Goal: Information Seeking & Learning: Learn about a topic

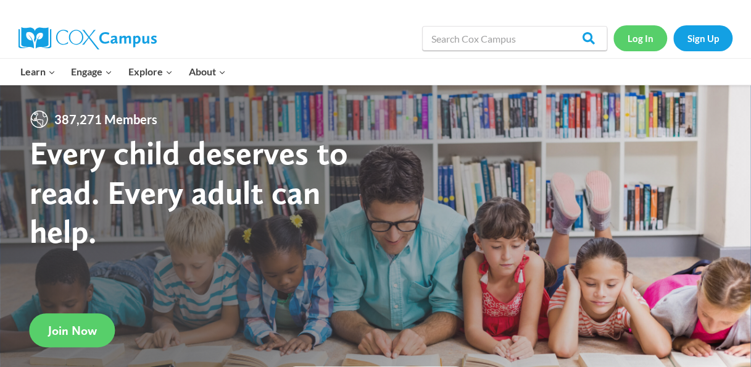
click at [640, 35] on link "Log In" at bounding box center [640, 37] width 54 height 25
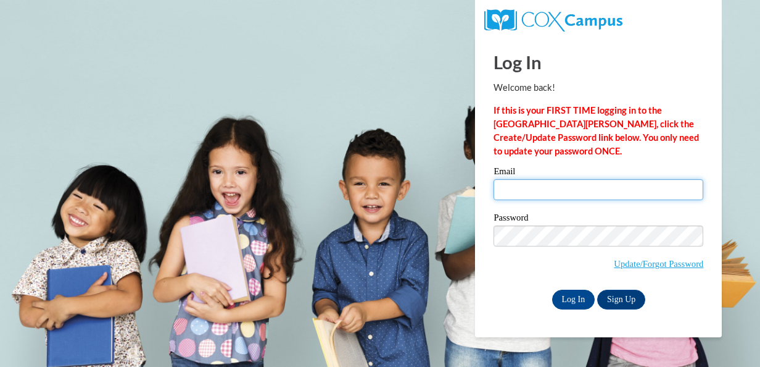
click at [549, 192] on input "Email" at bounding box center [599, 189] width 210 height 21
type input "[EMAIL_ADDRESS][DOMAIN_NAME]"
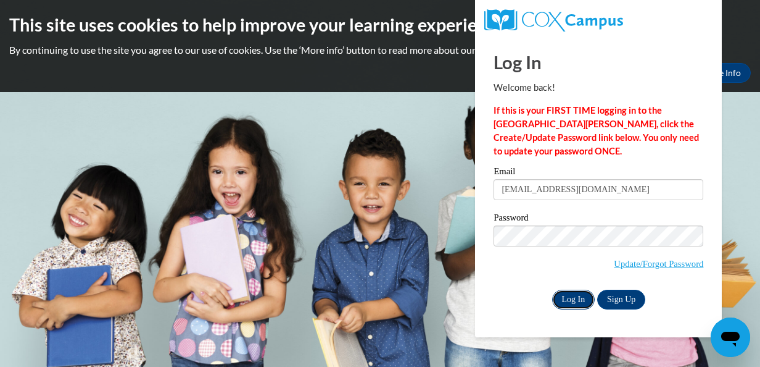
click at [567, 292] on input "Log In" at bounding box center [573, 299] width 43 height 20
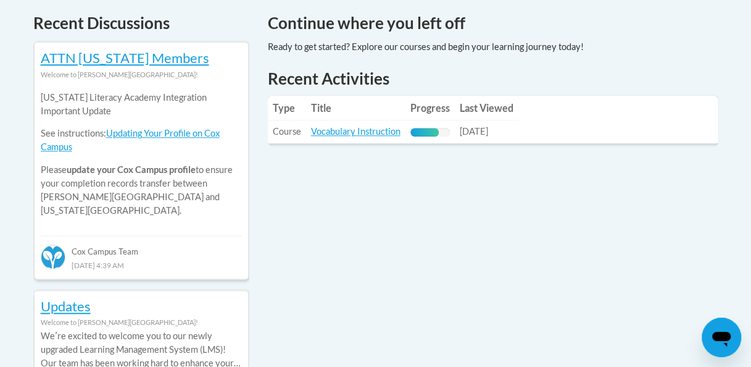
scroll to position [523, 0]
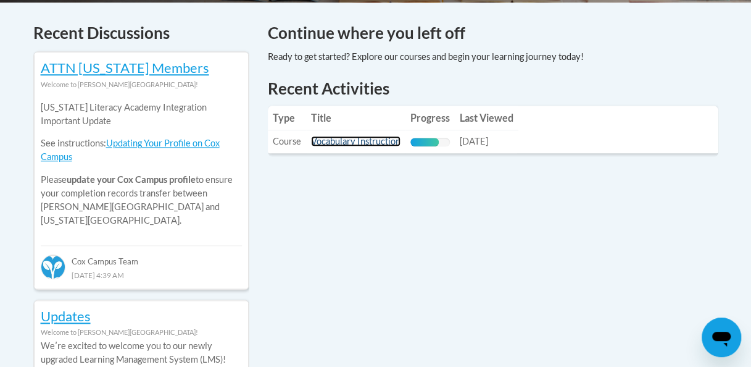
click at [370, 141] on link "Vocabulary Instruction" at bounding box center [355, 141] width 89 height 10
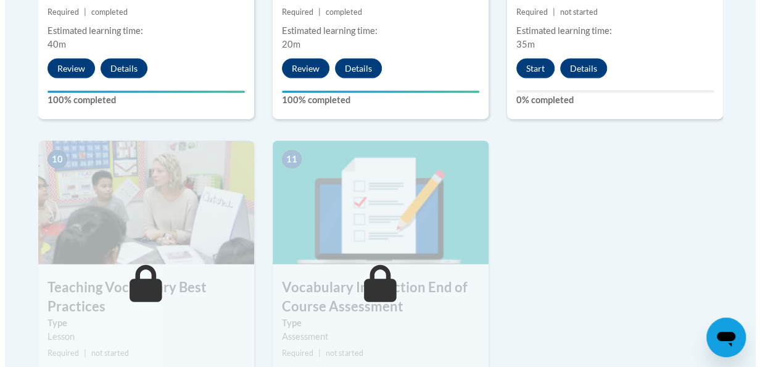
scroll to position [1294, 0]
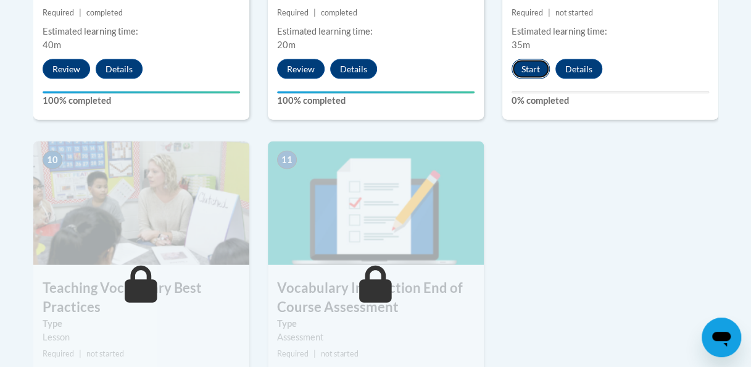
click at [540, 69] on button "Start" at bounding box center [530, 69] width 38 height 20
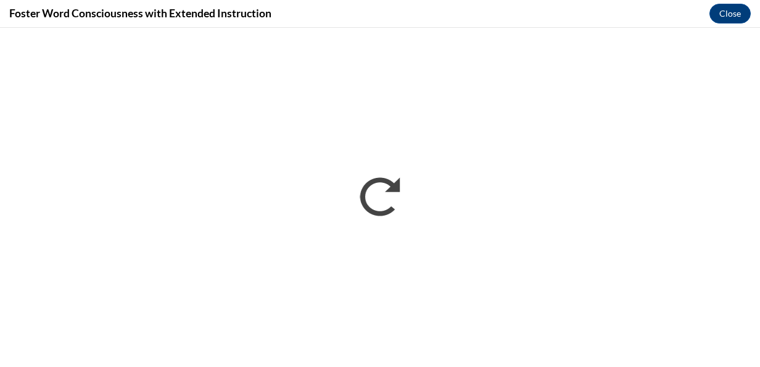
scroll to position [0, 0]
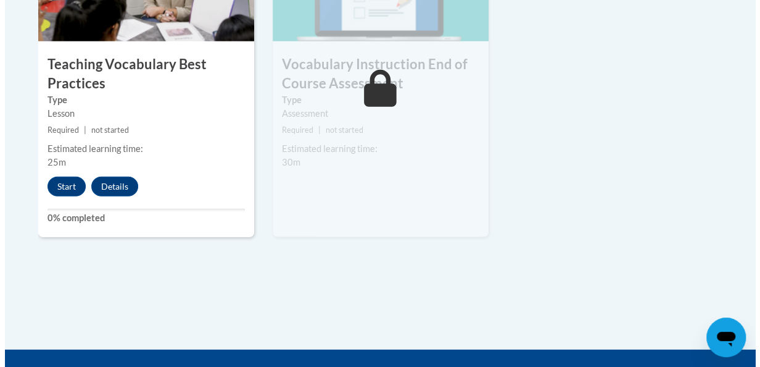
scroll to position [1520, 0]
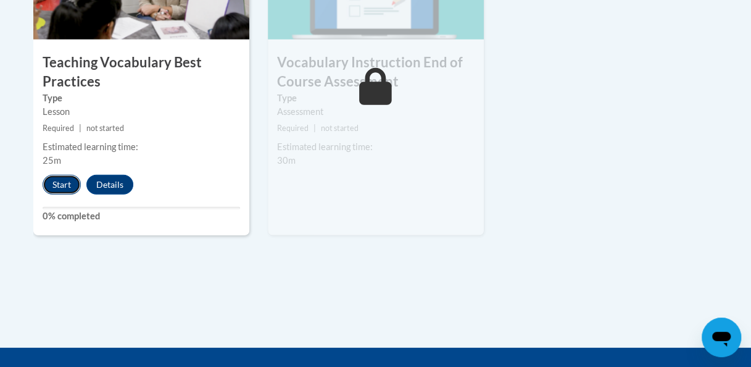
click at [54, 187] on button "Start" at bounding box center [62, 185] width 38 height 20
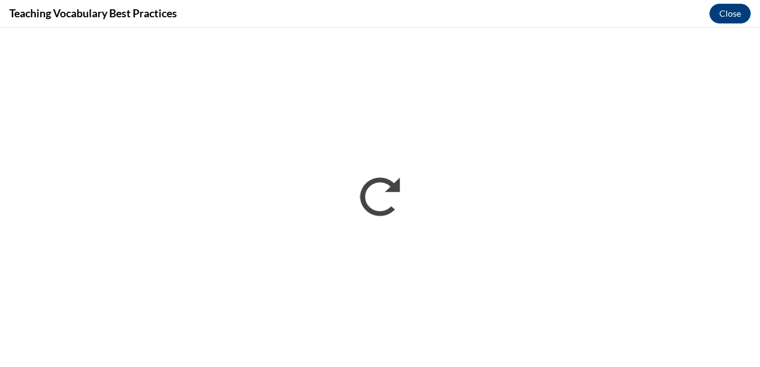
scroll to position [0, 0]
